Goal: Transaction & Acquisition: Purchase product/service

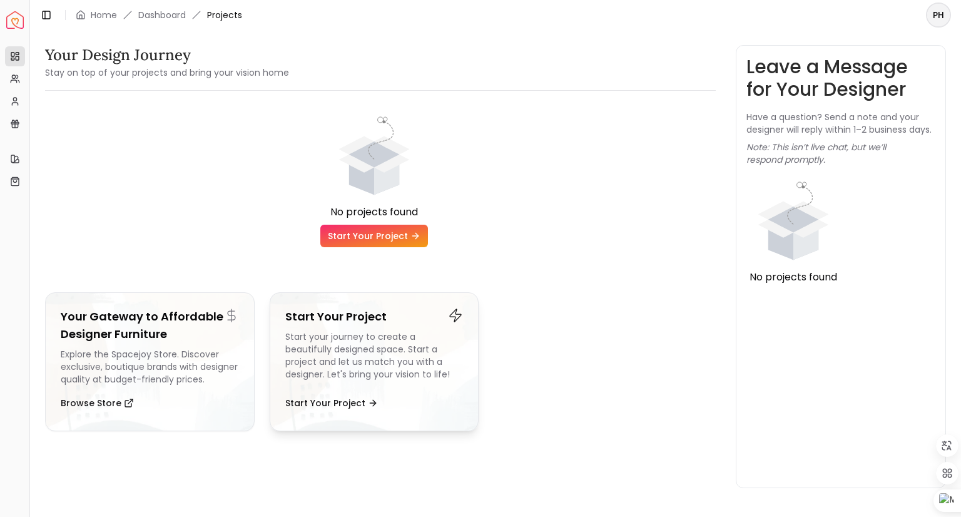
click at [376, 344] on div "Start your journey to create a beautifully designed space. Start a project and …" at bounding box center [374, 357] width 178 height 55
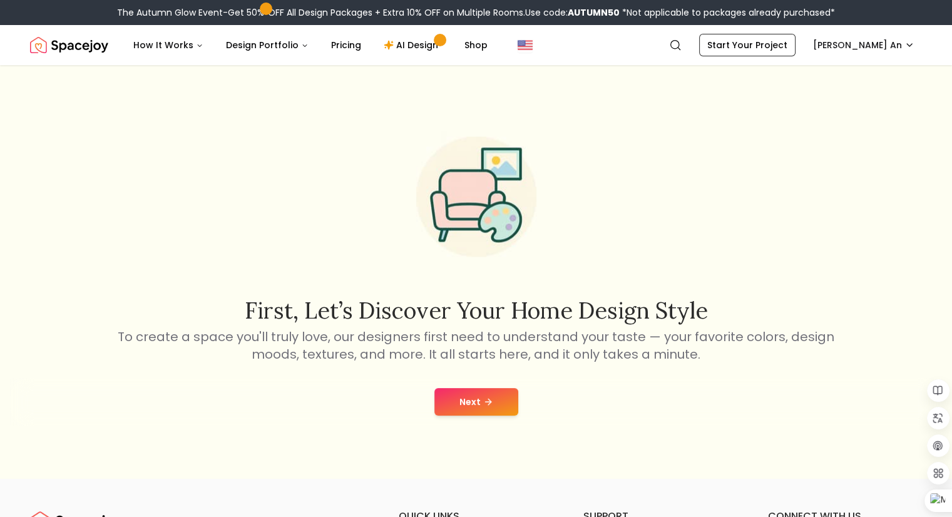
click at [468, 396] on button "Next" at bounding box center [476, 402] width 84 height 28
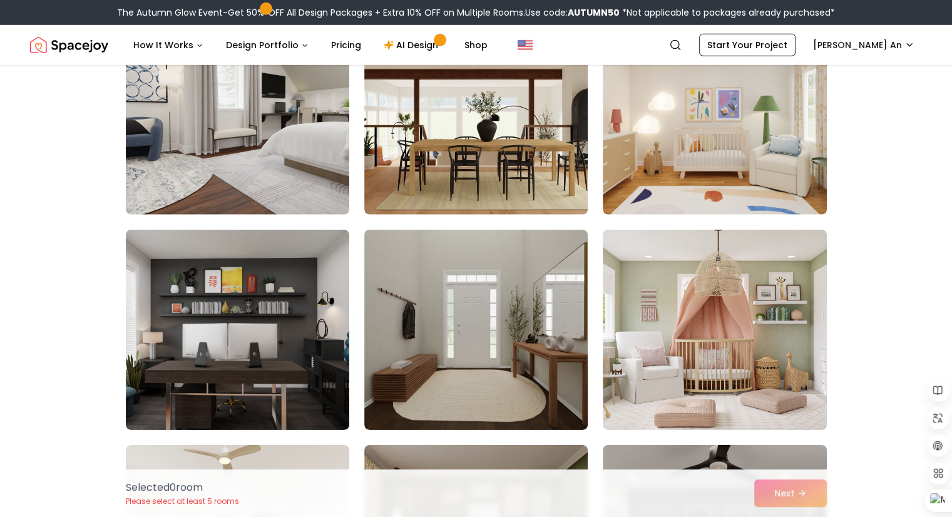
scroll to position [3943, 0]
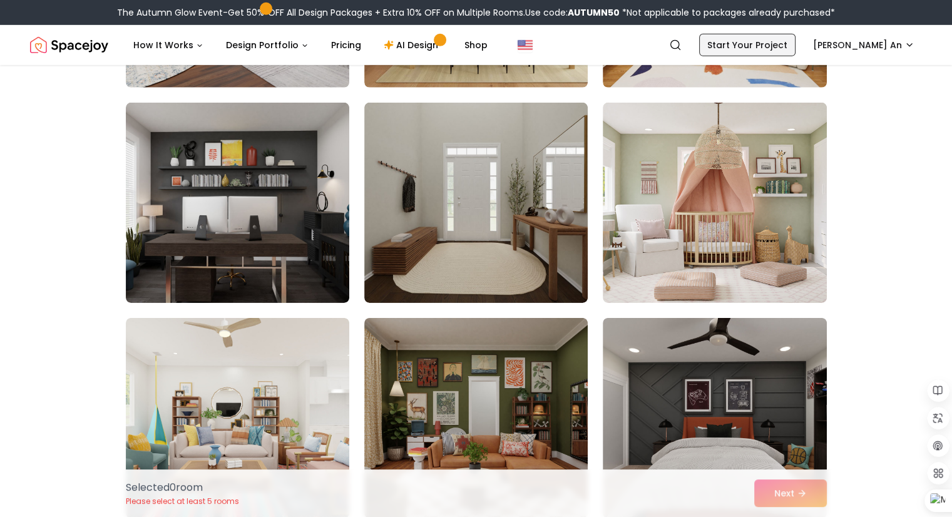
click at [745, 51] on link "Start Your Project" at bounding box center [747, 45] width 96 height 23
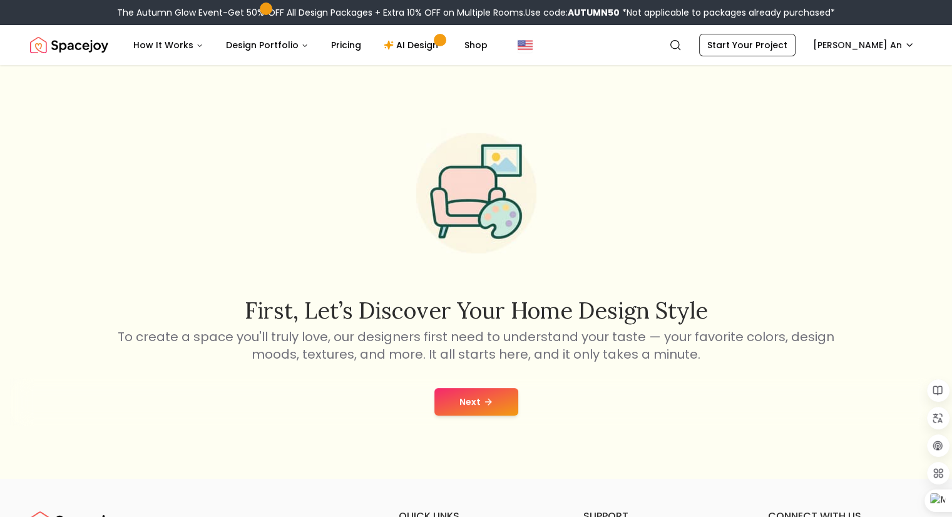
click at [493, 409] on button "Next" at bounding box center [476, 402] width 84 height 28
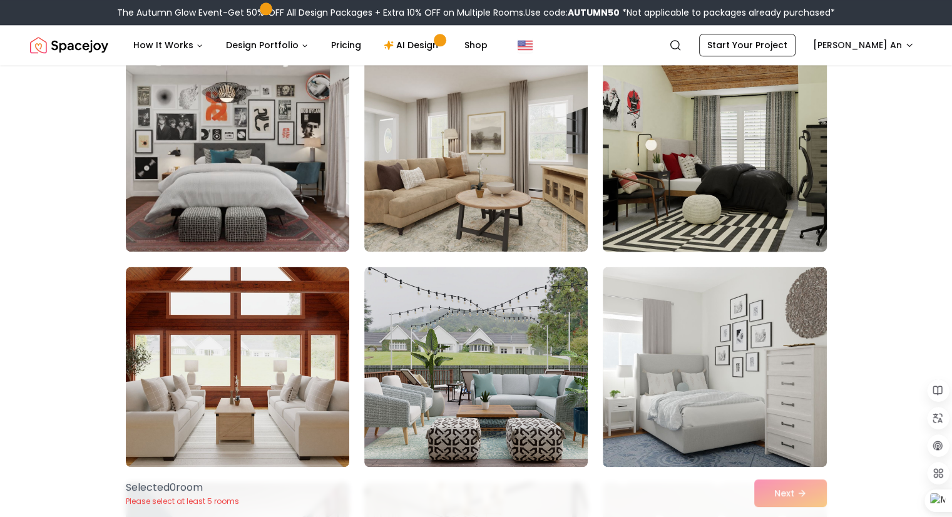
scroll to position [1627, 0]
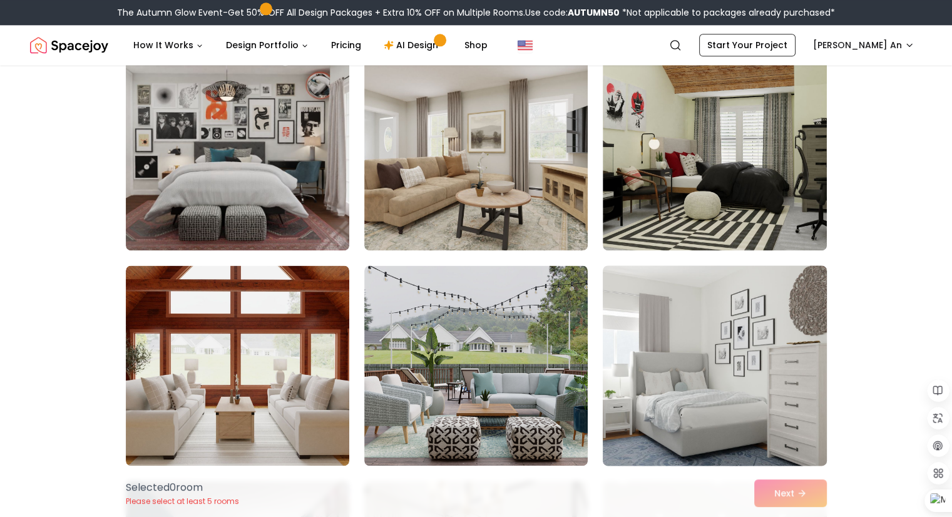
click at [680, 389] on img at bounding box center [714, 365] width 235 height 210
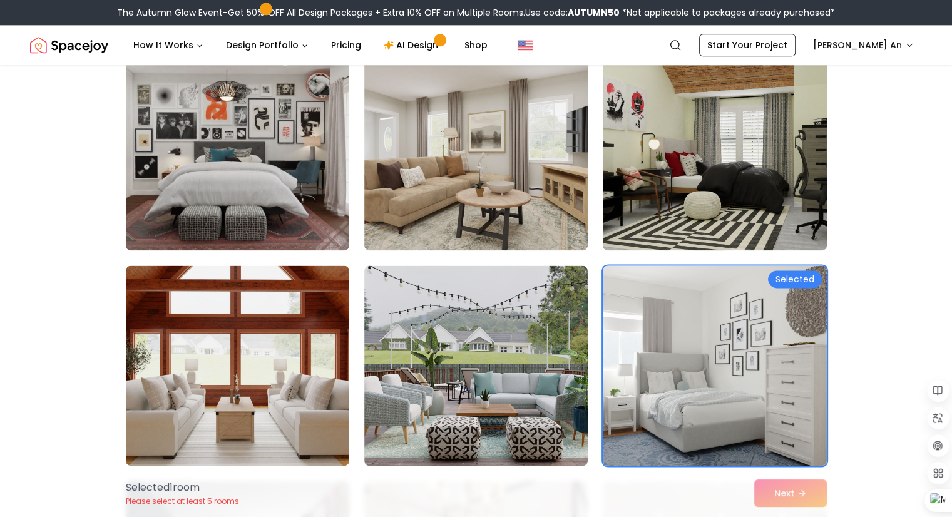
click at [784, 494] on div "Selected 1 room Please select at least 5 rooms Next" at bounding box center [476, 493] width 721 height 48
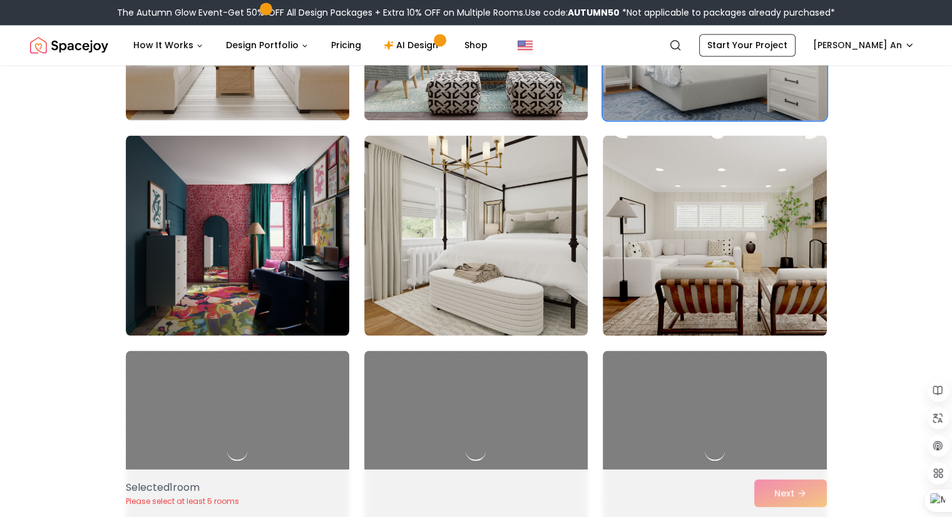
scroll to position [2003, 0]
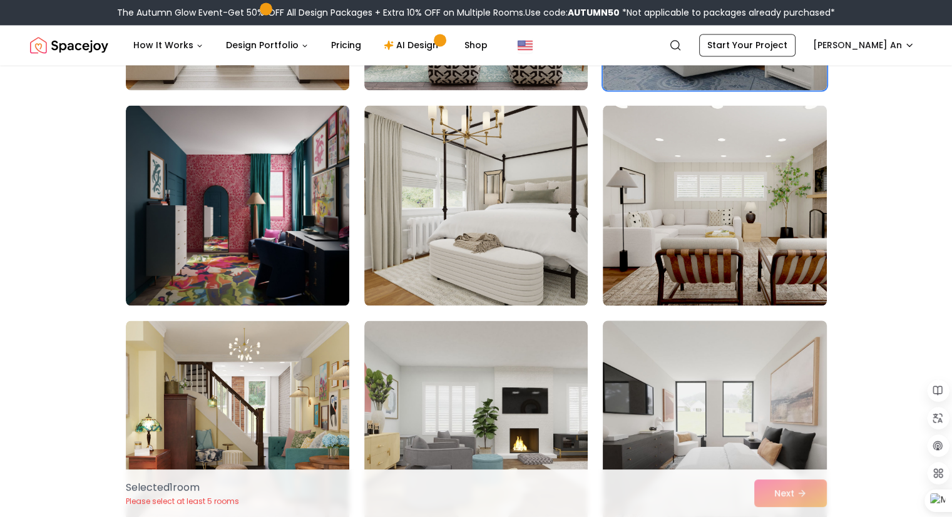
click at [712, 399] on img at bounding box center [714, 420] width 235 height 210
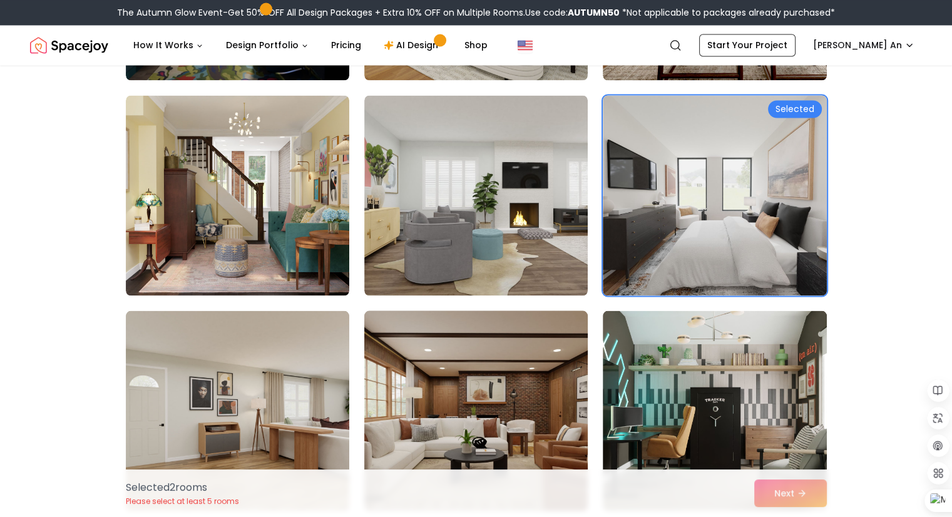
scroll to position [2253, 0]
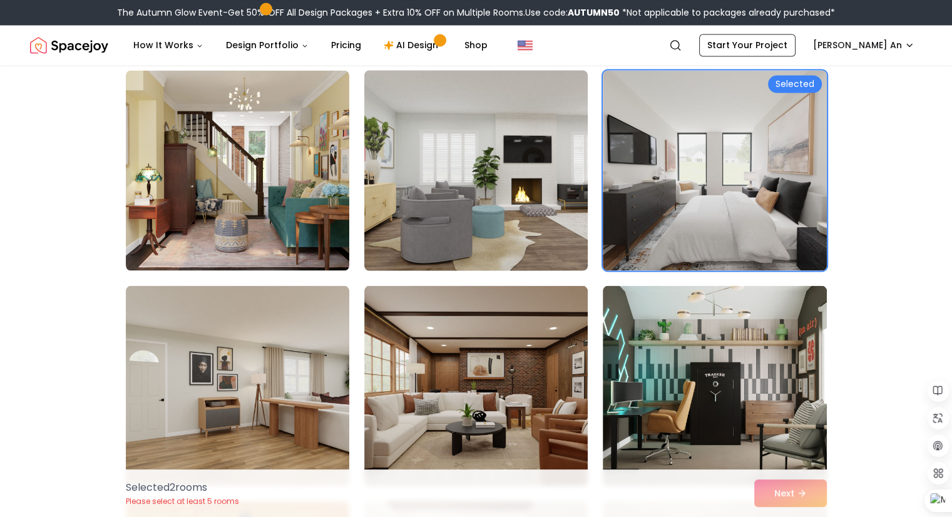
click at [476, 187] on img at bounding box center [476, 170] width 235 height 210
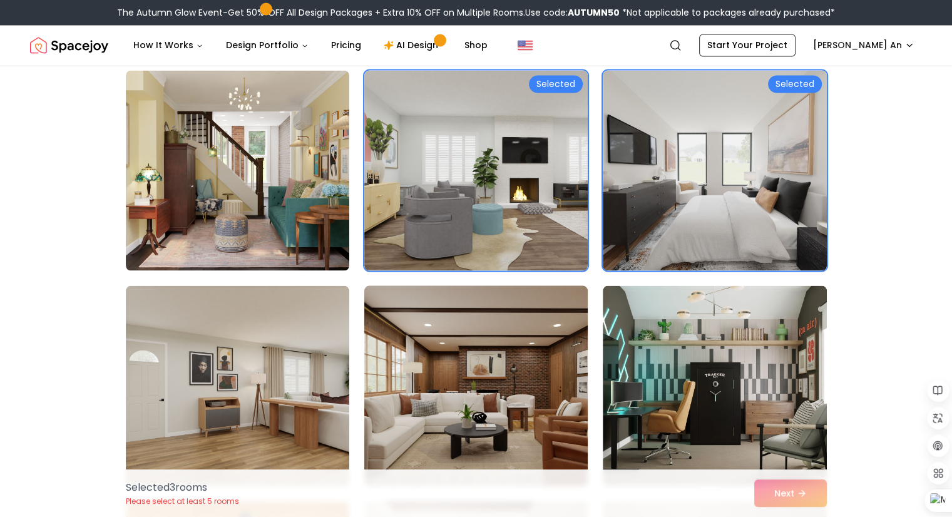
click at [503, 391] on img at bounding box center [476, 385] width 235 height 210
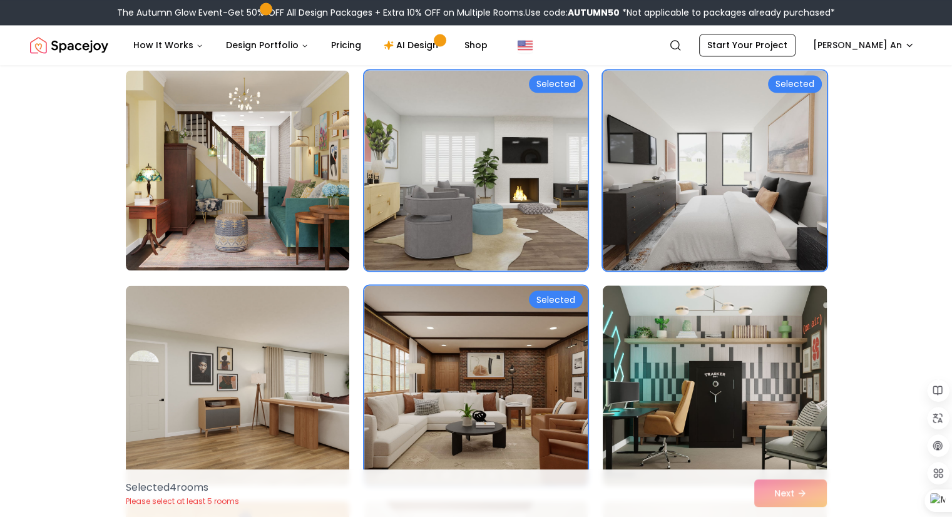
click at [711, 394] on img at bounding box center [714, 385] width 235 height 210
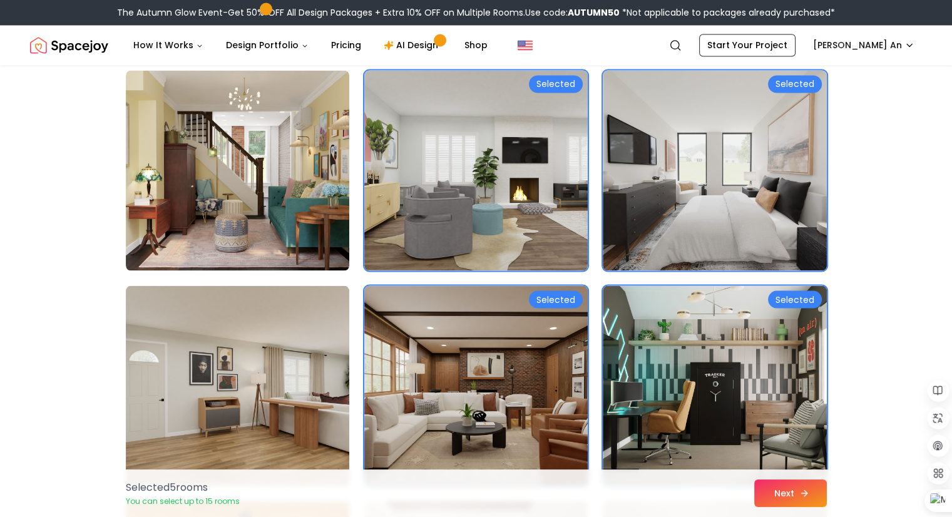
click at [782, 489] on button "Next" at bounding box center [790, 493] width 73 height 28
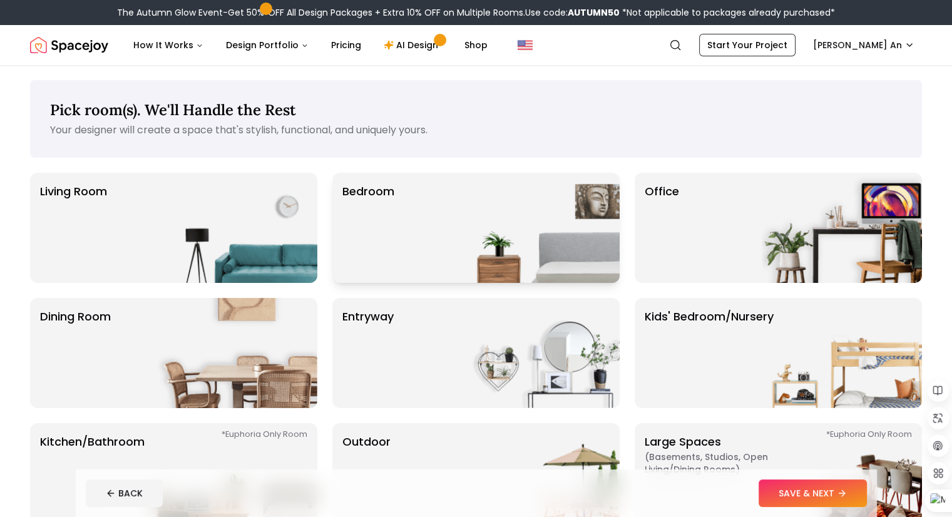
click at [409, 233] on div "Bedroom" at bounding box center [475, 228] width 287 height 110
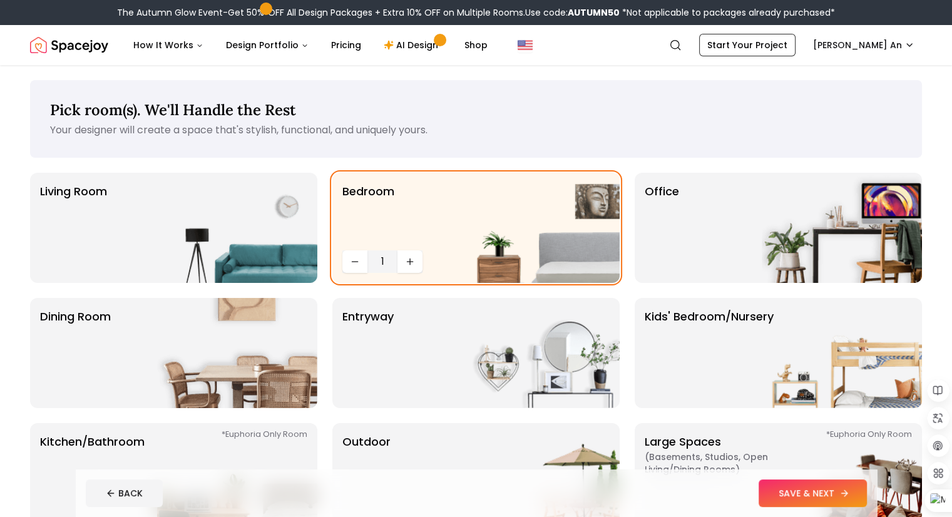
click at [832, 494] on button "SAVE & NEXT" at bounding box center [813, 493] width 108 height 28
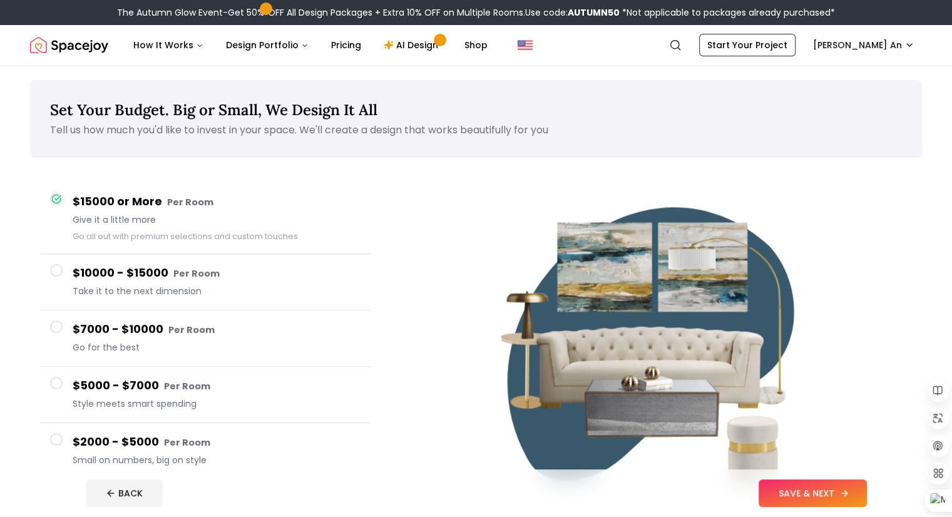
click at [842, 488] on button "SAVE & NEXT" at bounding box center [813, 493] width 108 height 28
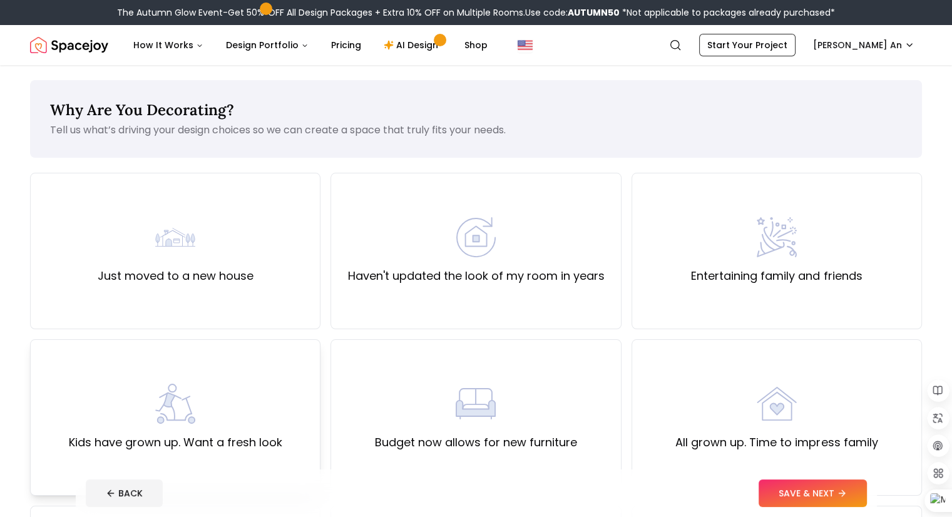
click at [195, 430] on div "Kids have grown up. Want a fresh look" at bounding box center [175, 418] width 213 height 68
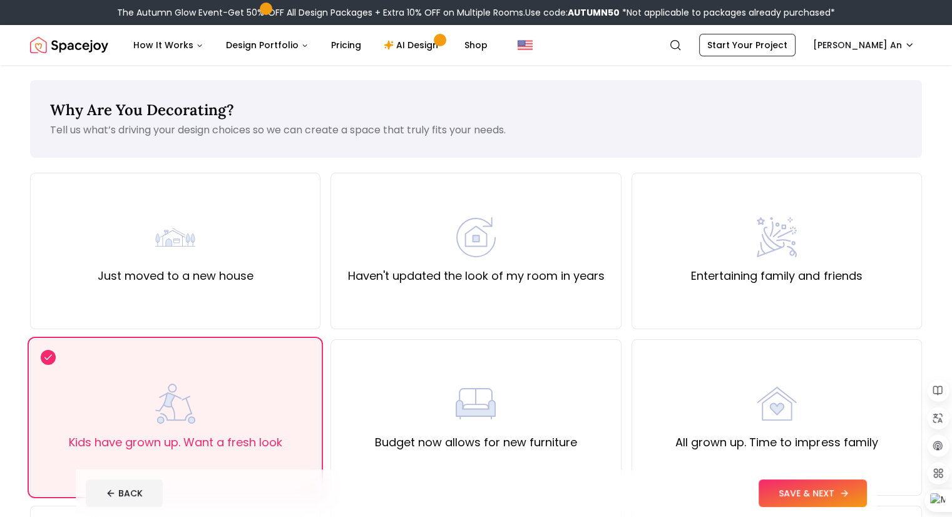
click at [850, 497] on button "SAVE & NEXT" at bounding box center [813, 493] width 108 height 28
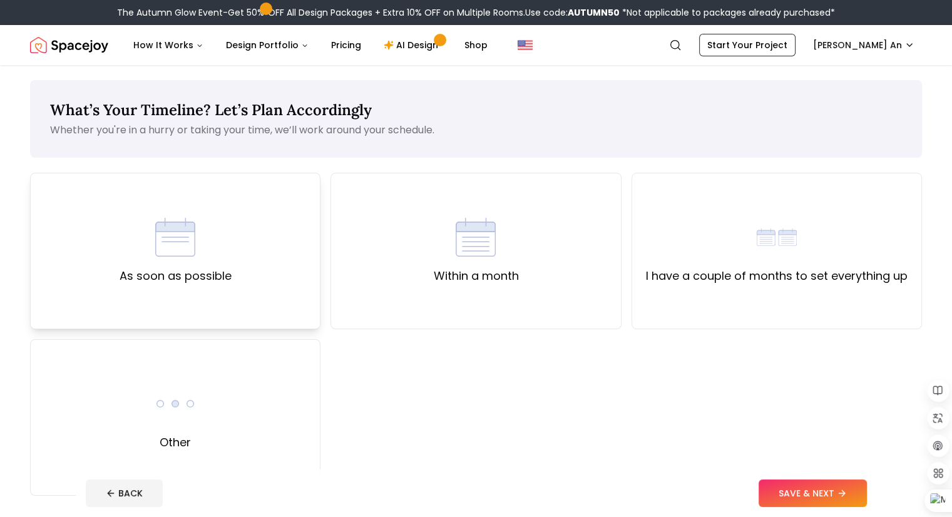
click at [221, 240] on div "As soon as possible" at bounding box center [176, 251] width 112 height 68
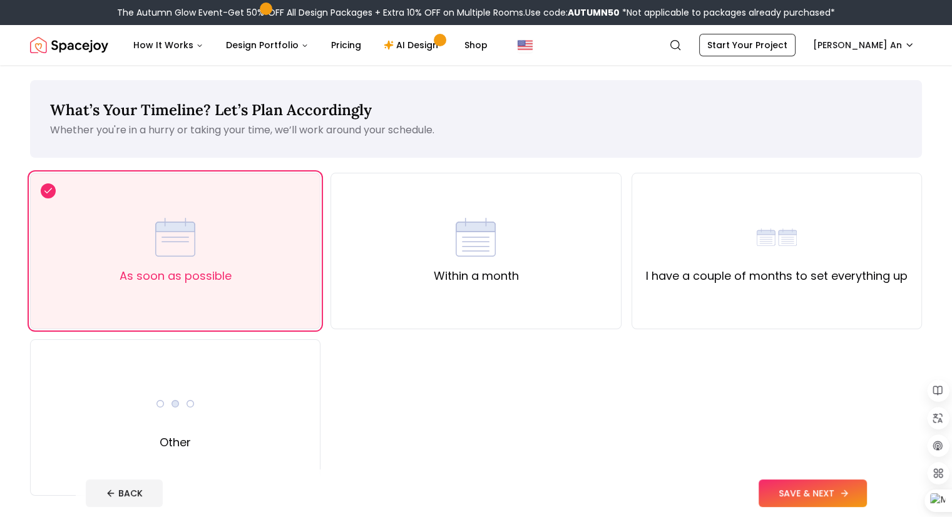
click at [851, 492] on button "SAVE & NEXT" at bounding box center [813, 493] width 108 height 28
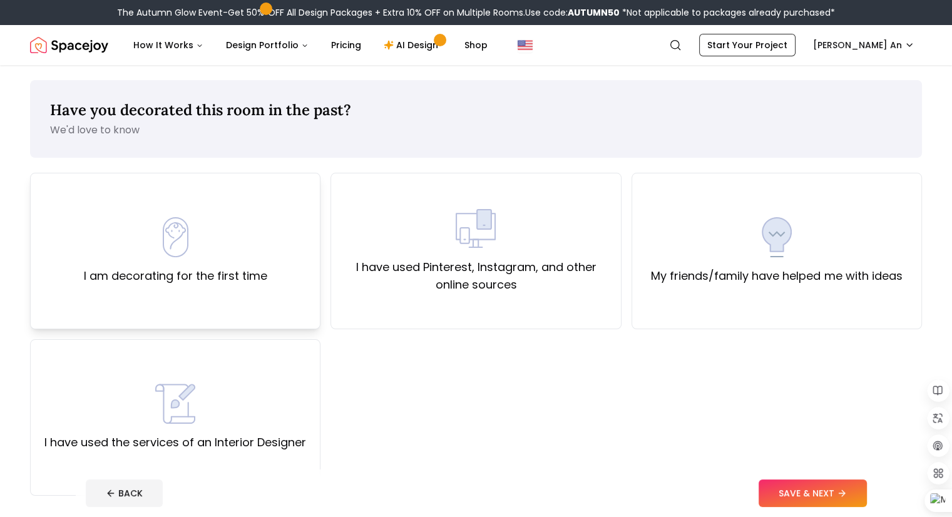
click at [206, 279] on label "I am decorating for the first time" at bounding box center [175, 276] width 183 height 18
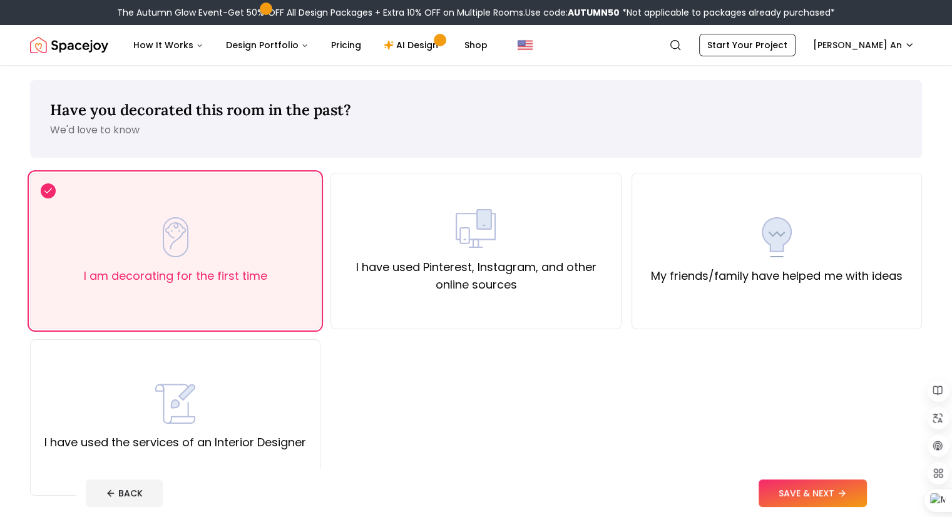
click at [854, 499] on button "SAVE & NEXT" at bounding box center [813, 493] width 108 height 28
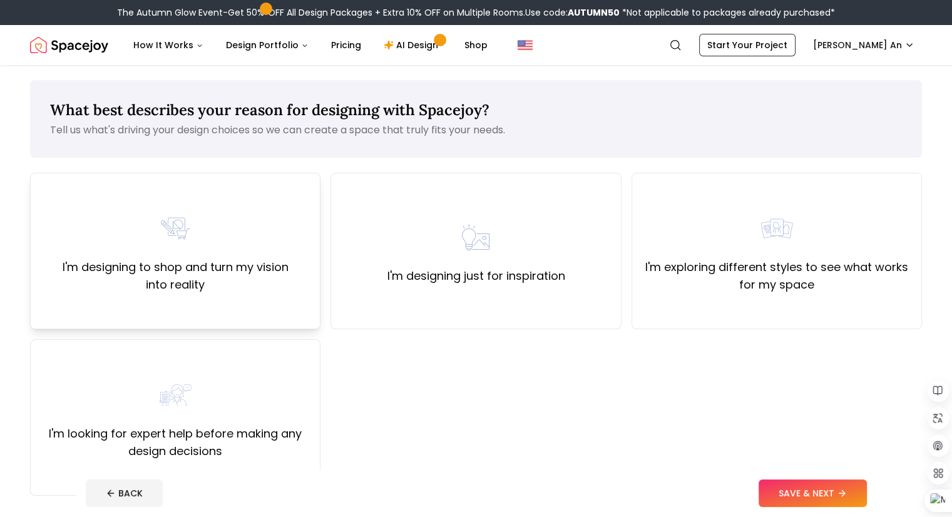
click at [173, 272] on label "I'm designing to shop and turn my vision into reality" at bounding box center [175, 275] width 269 height 35
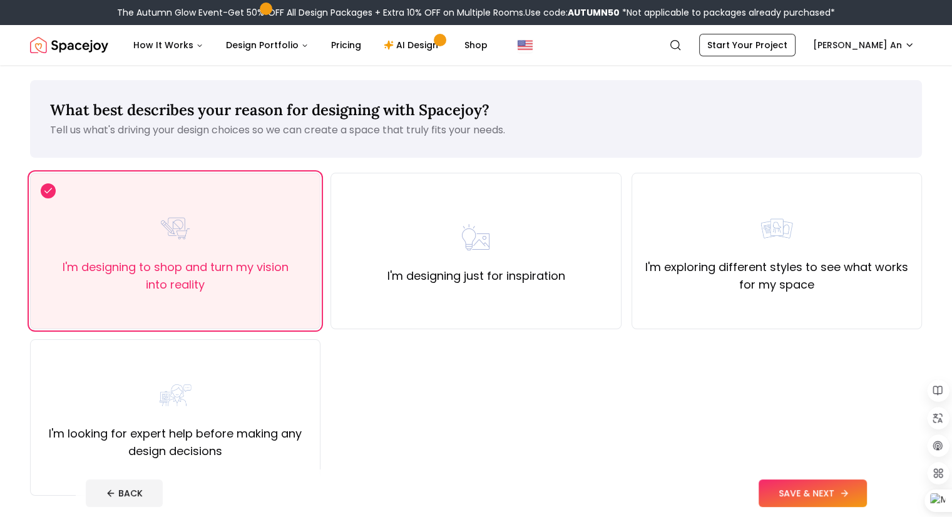
click at [841, 491] on button "SAVE & NEXT" at bounding box center [813, 493] width 108 height 28
